Goal: Information Seeking & Learning: Find specific page/section

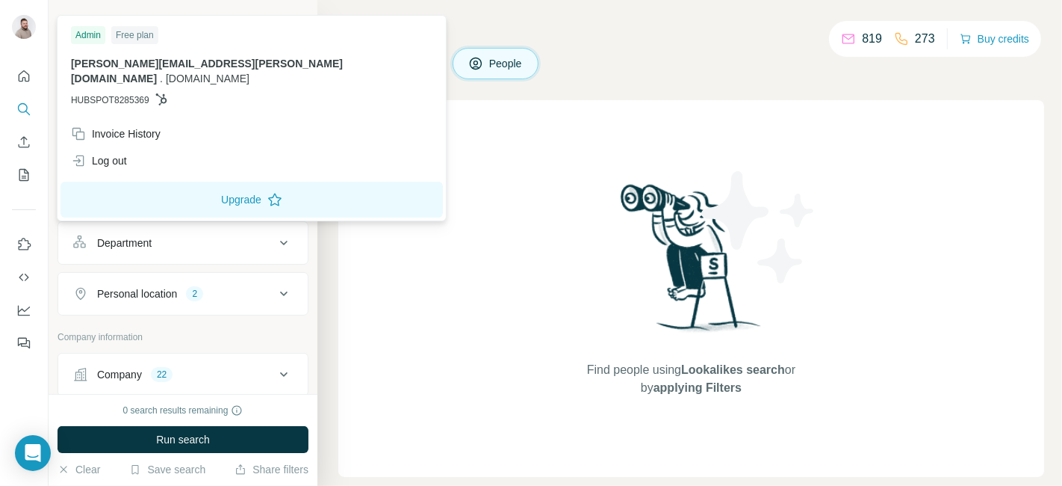
click at [19, 19] on img at bounding box center [24, 27] width 24 height 24
click at [700, 40] on div "Search Companies People Find people using Lookalikes search or by applying Filt…" at bounding box center [689, 243] width 745 height 486
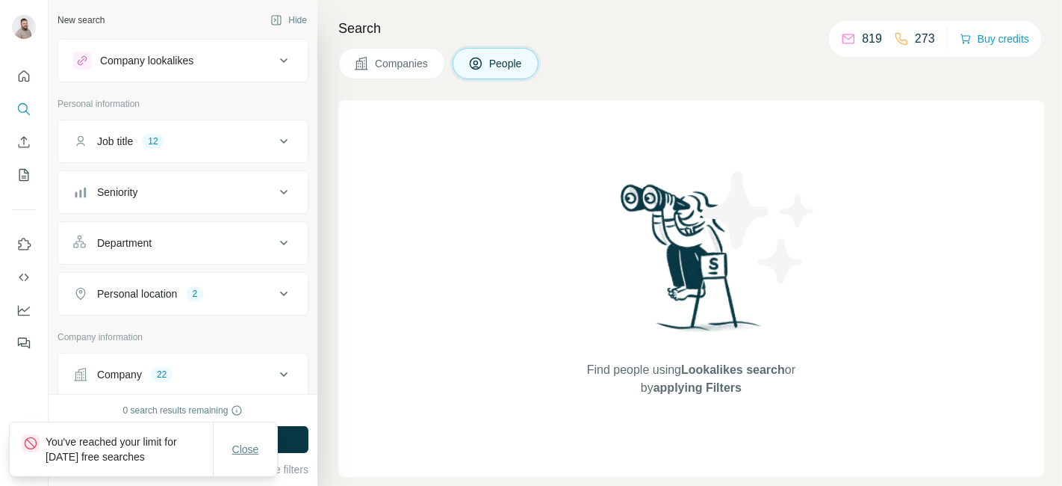
click at [237, 447] on span "Close" at bounding box center [245, 448] width 27 height 15
